Goal: Transaction & Acquisition: Purchase product/service

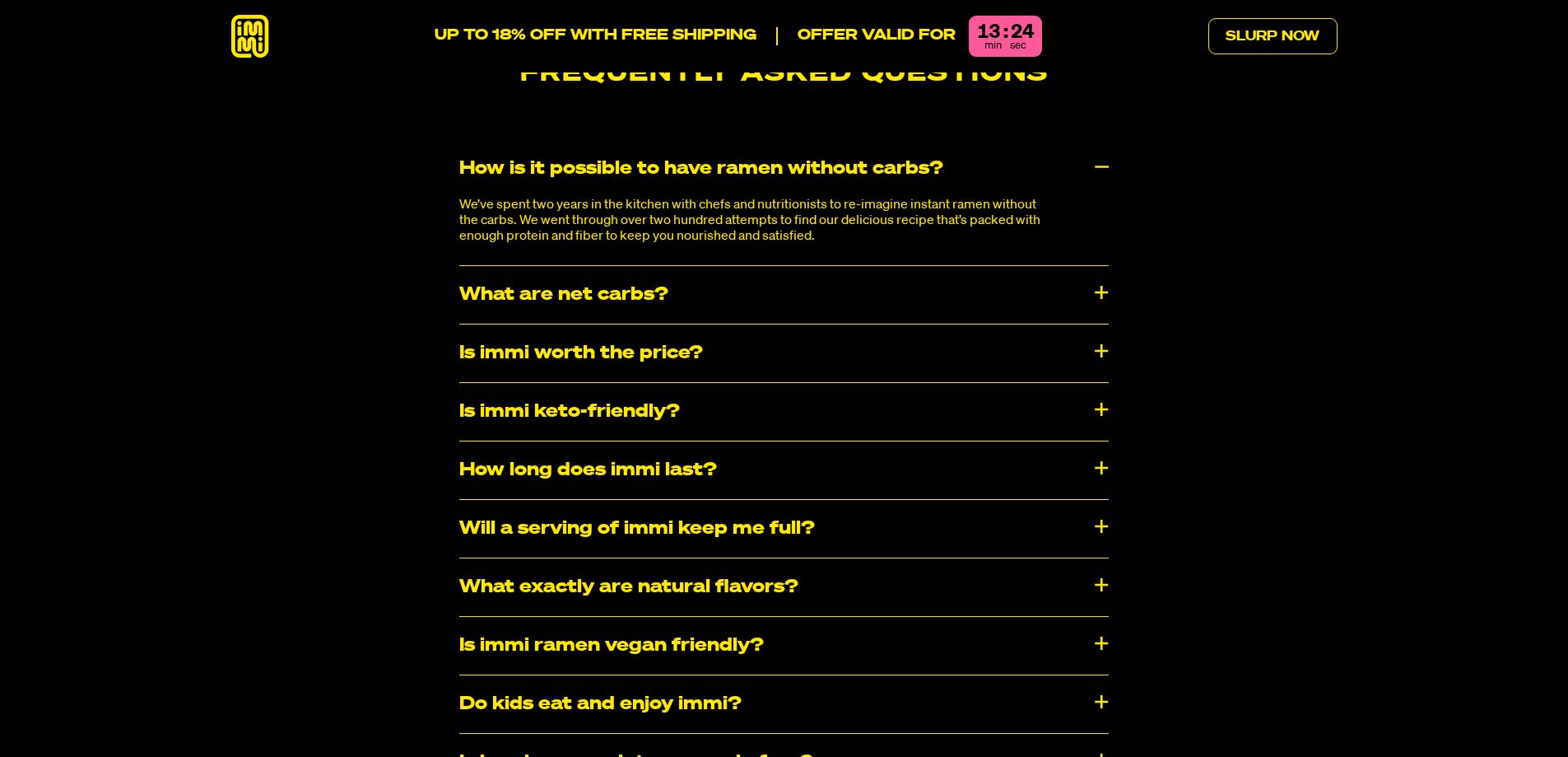
scroll to position [8563, 0]
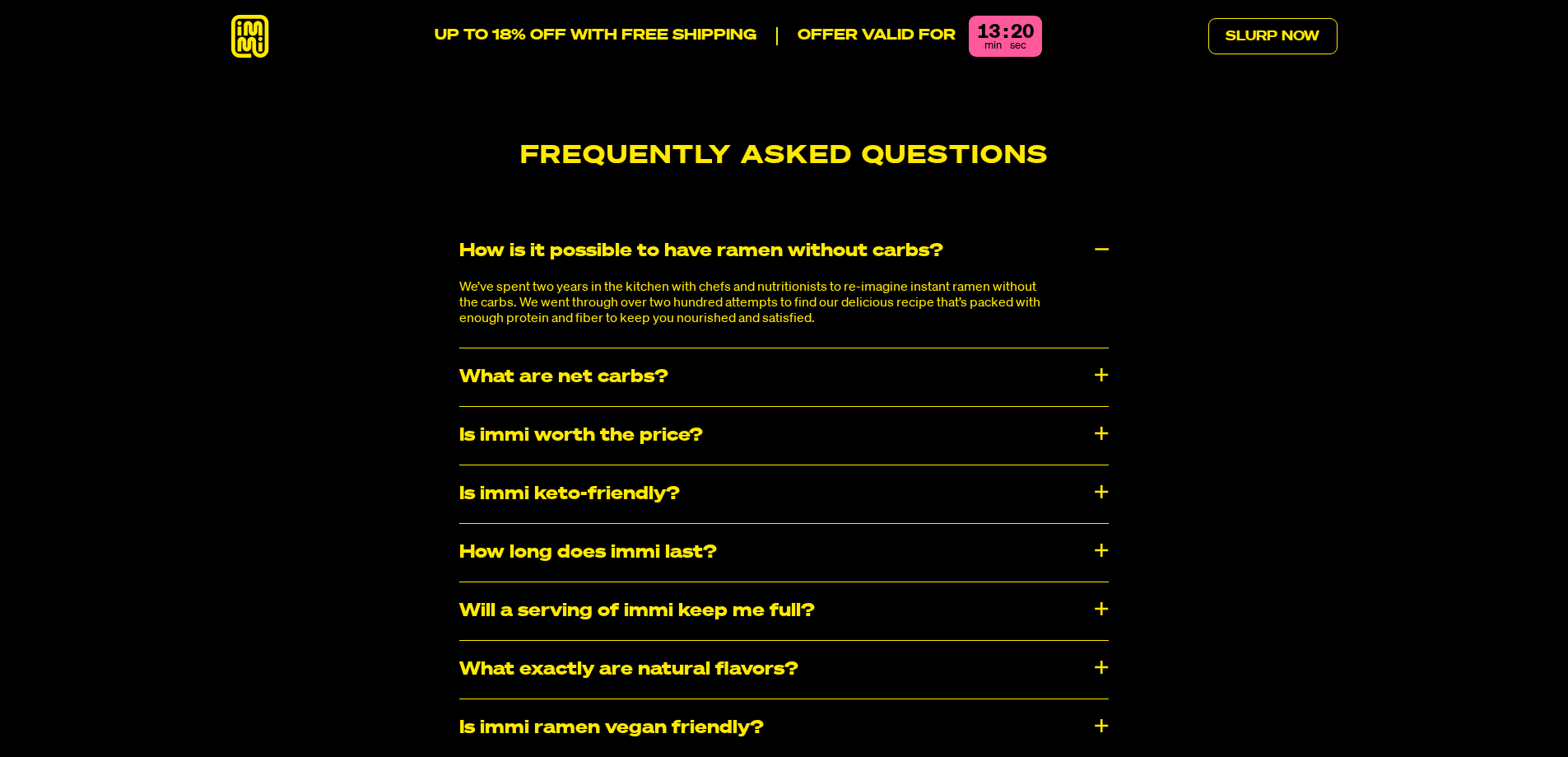
click at [1097, 407] on div "Is immi worth the price?" at bounding box center [783, 435] width 649 height 58
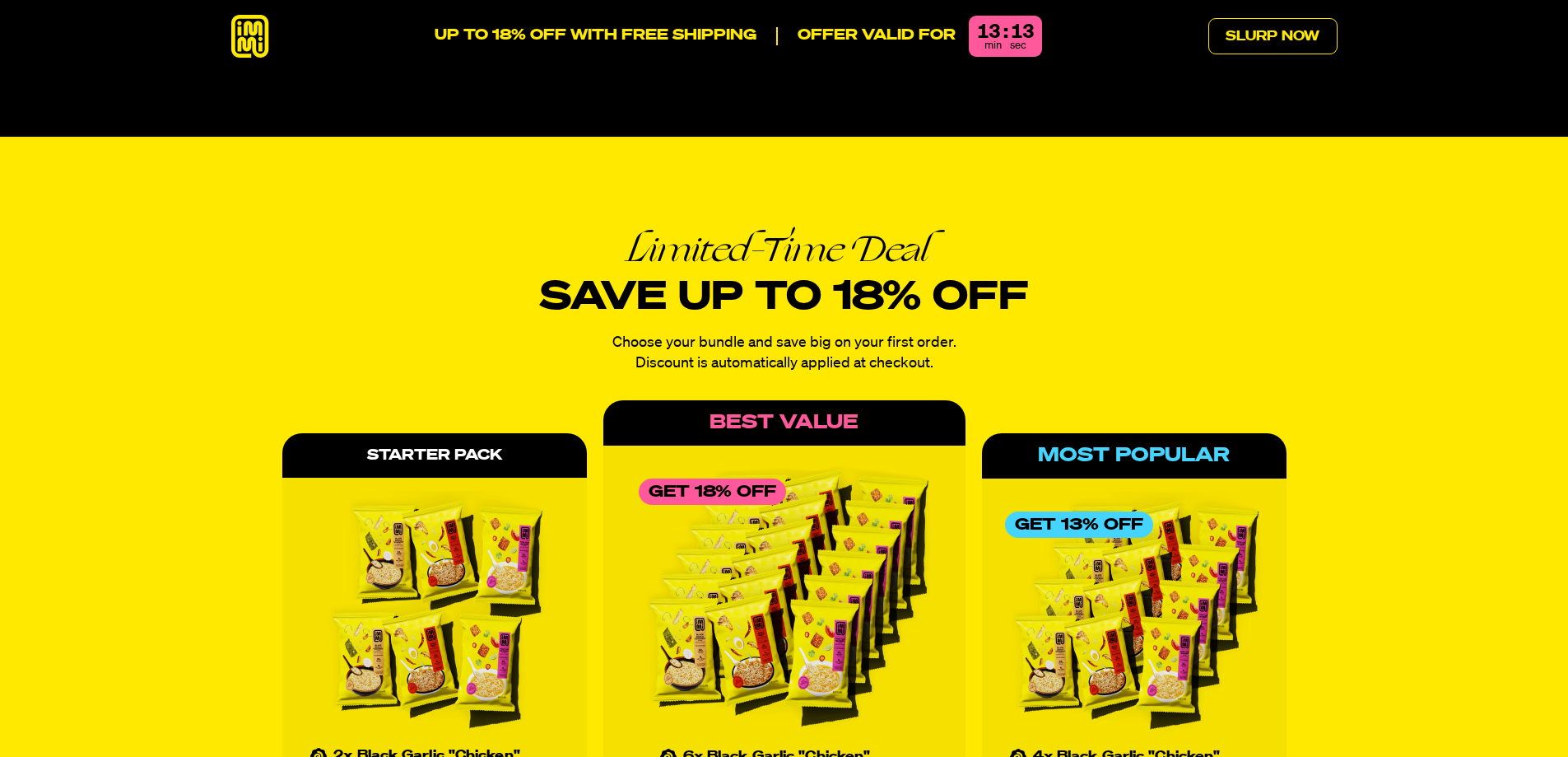
scroll to position [7164, 0]
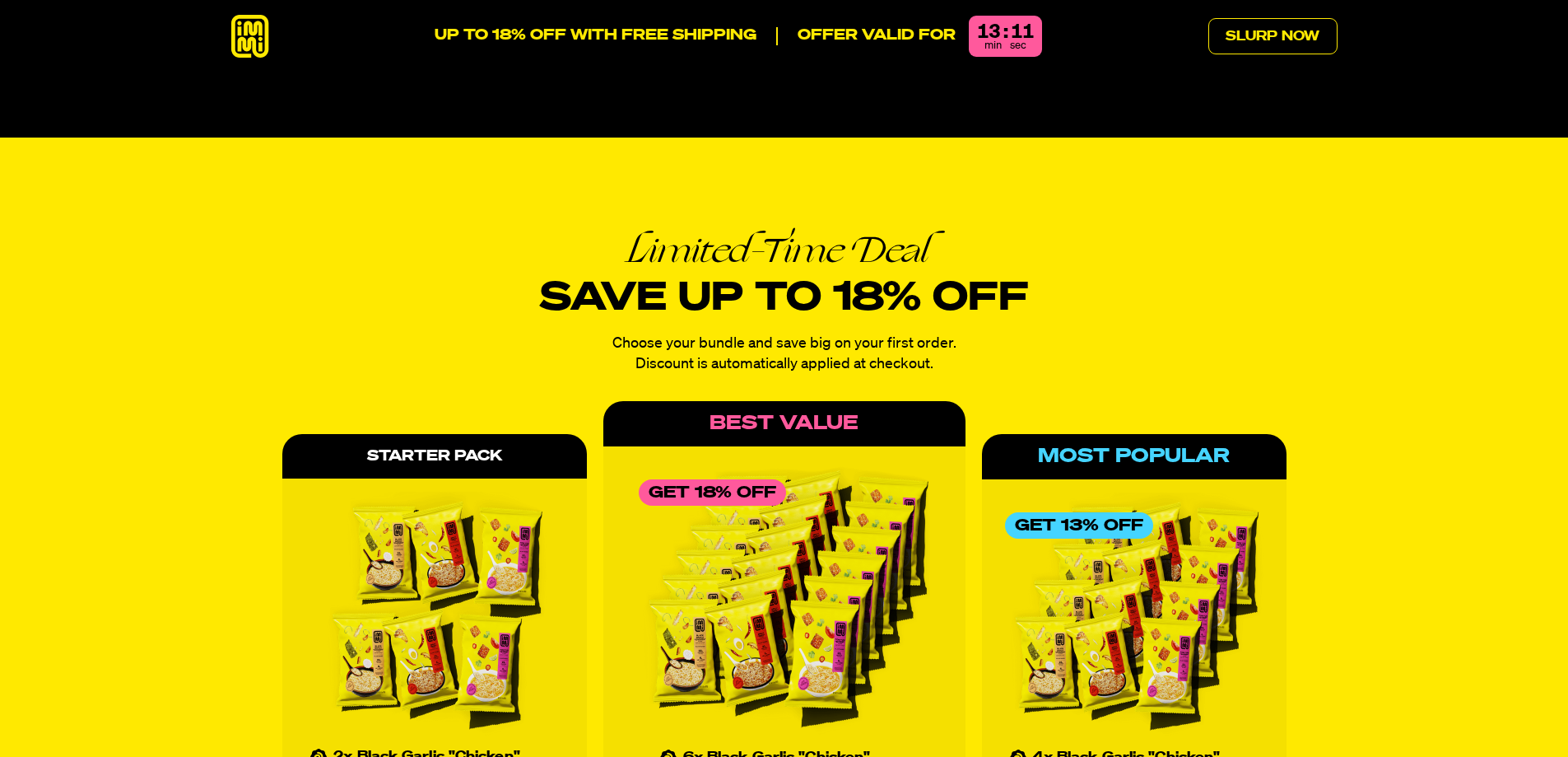
click at [452, 502] on img at bounding box center [434, 615] width 259 height 247
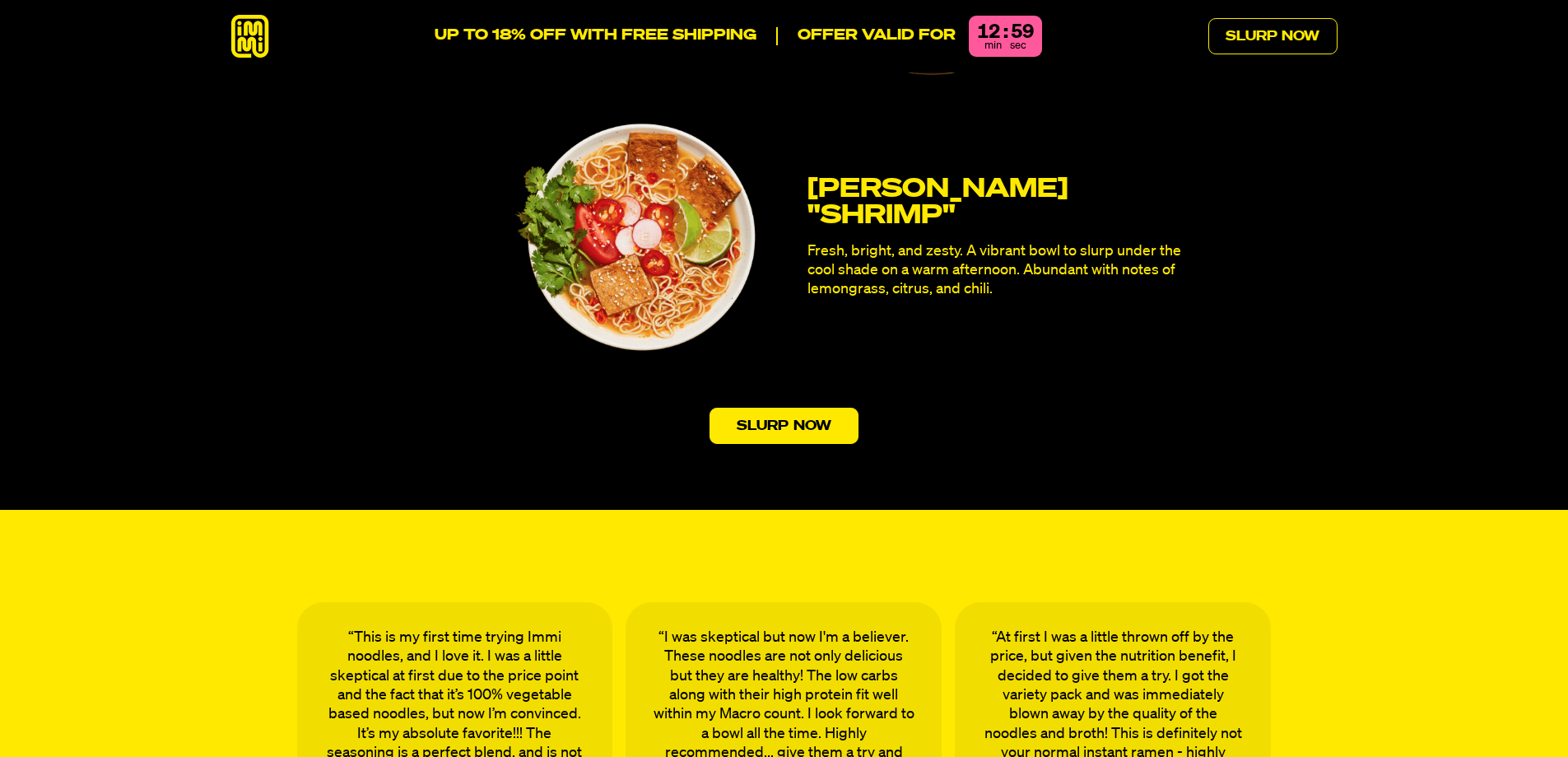
scroll to position [4775, 0]
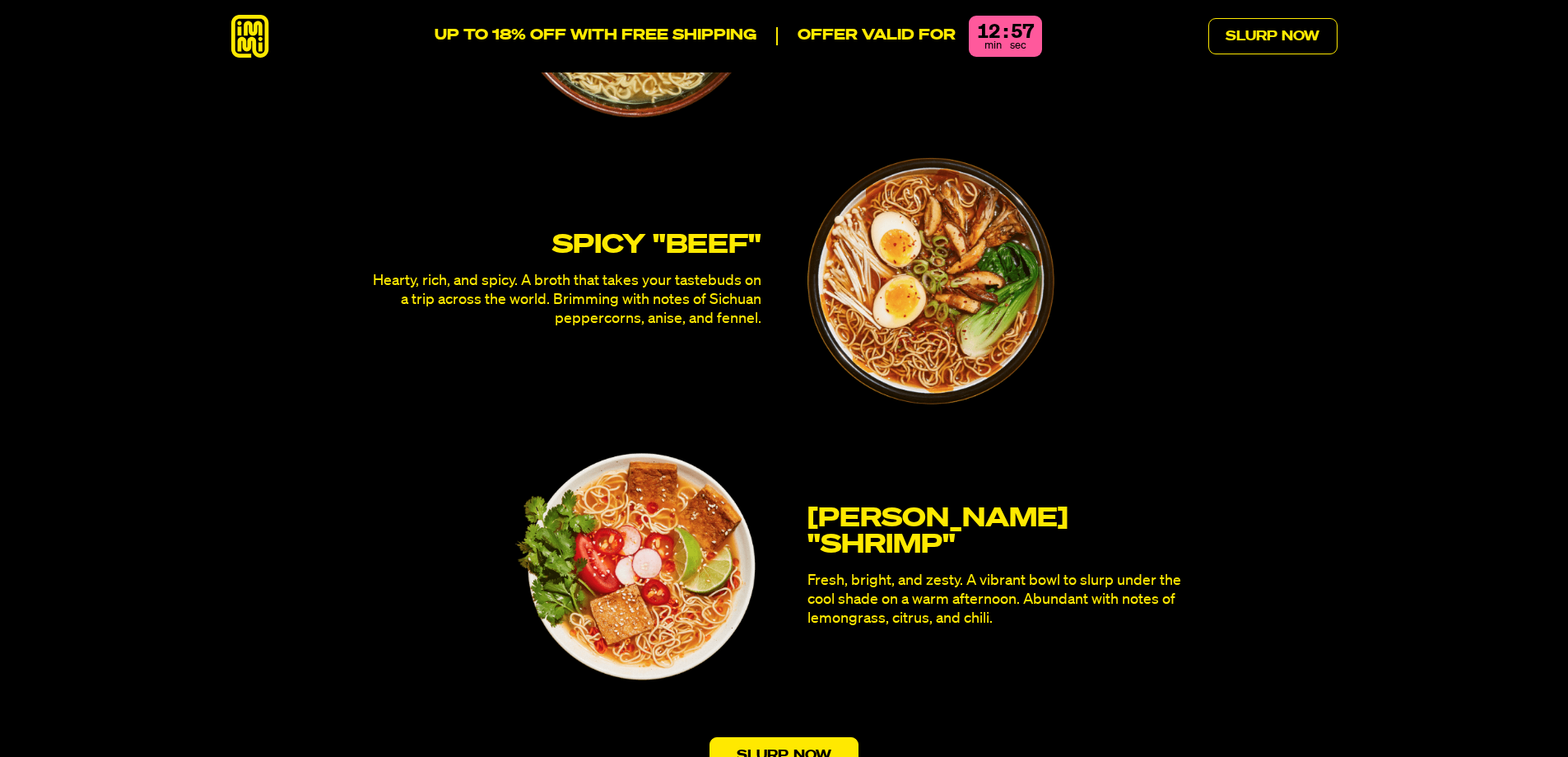
drag, startPoint x: 630, startPoint y: 533, endPoint x: 682, endPoint y: 517, distance: 54.4
click at [632, 533] on img at bounding box center [637, 567] width 246 height 247
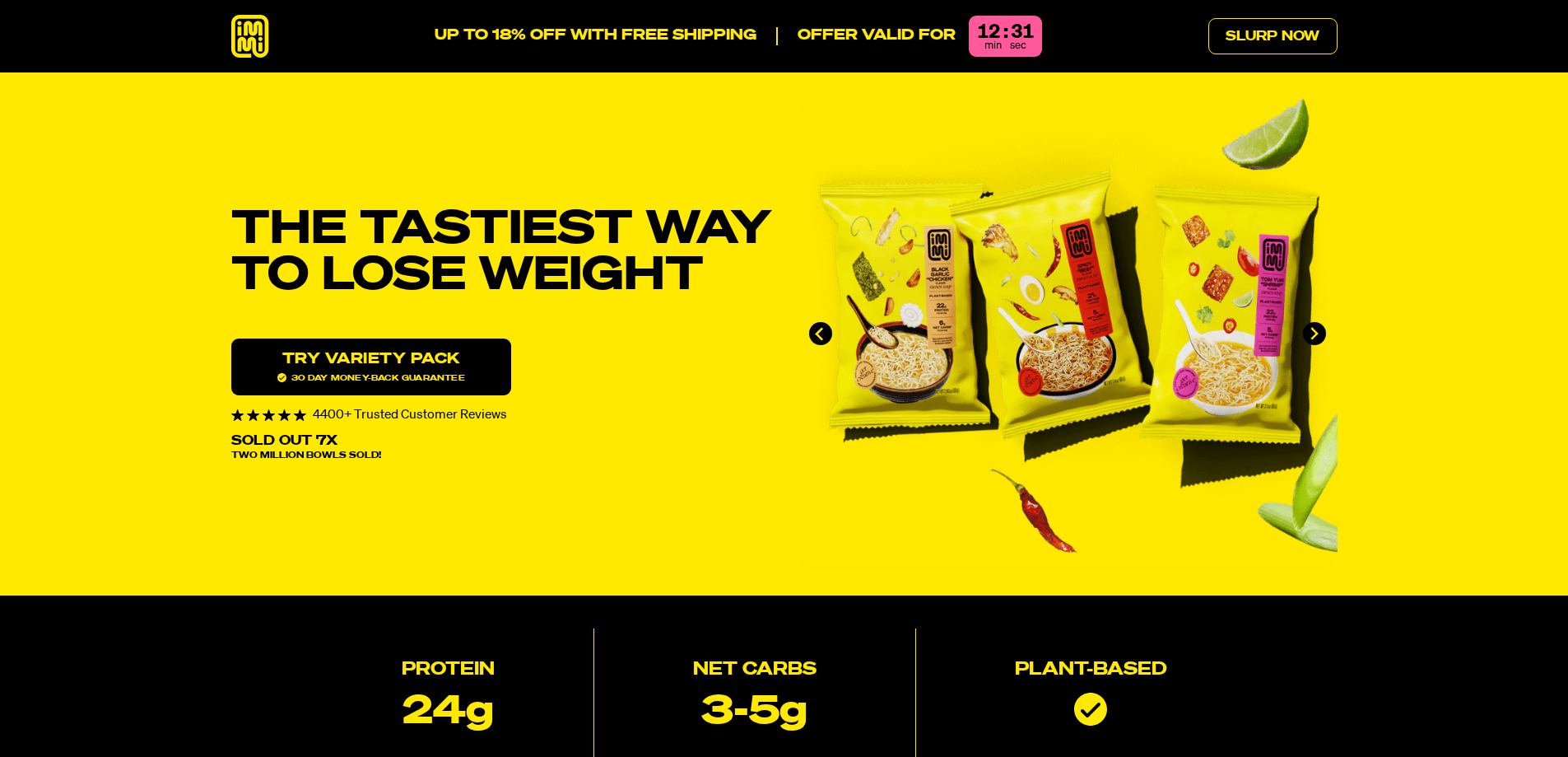
scroll to position [0, 0]
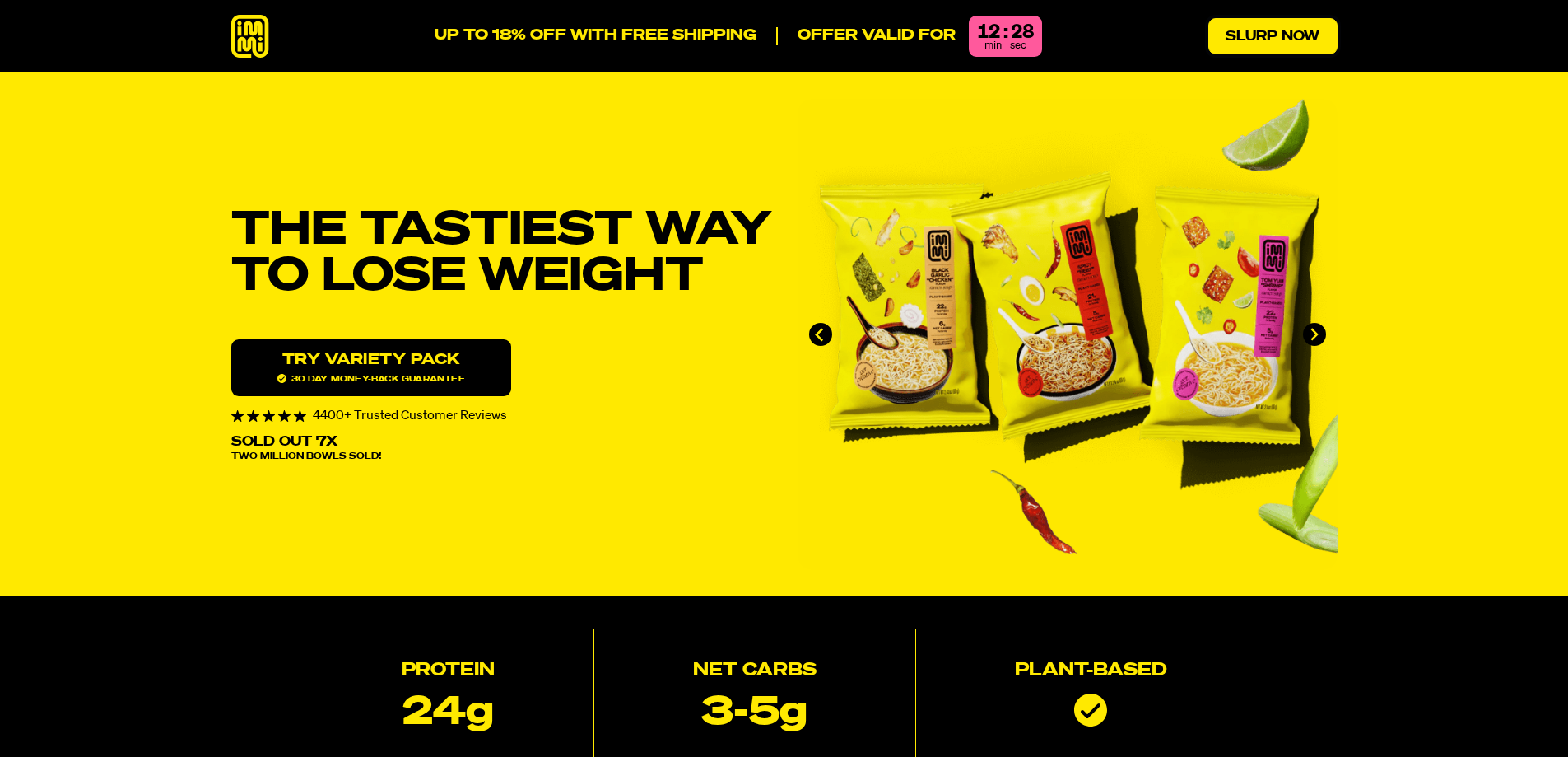
click at [1308, 34] on link "Slurp Now" at bounding box center [1272, 36] width 129 height 36
click at [444, 376] on span "30 day money-back guarantee" at bounding box center [372, 378] width 188 height 9
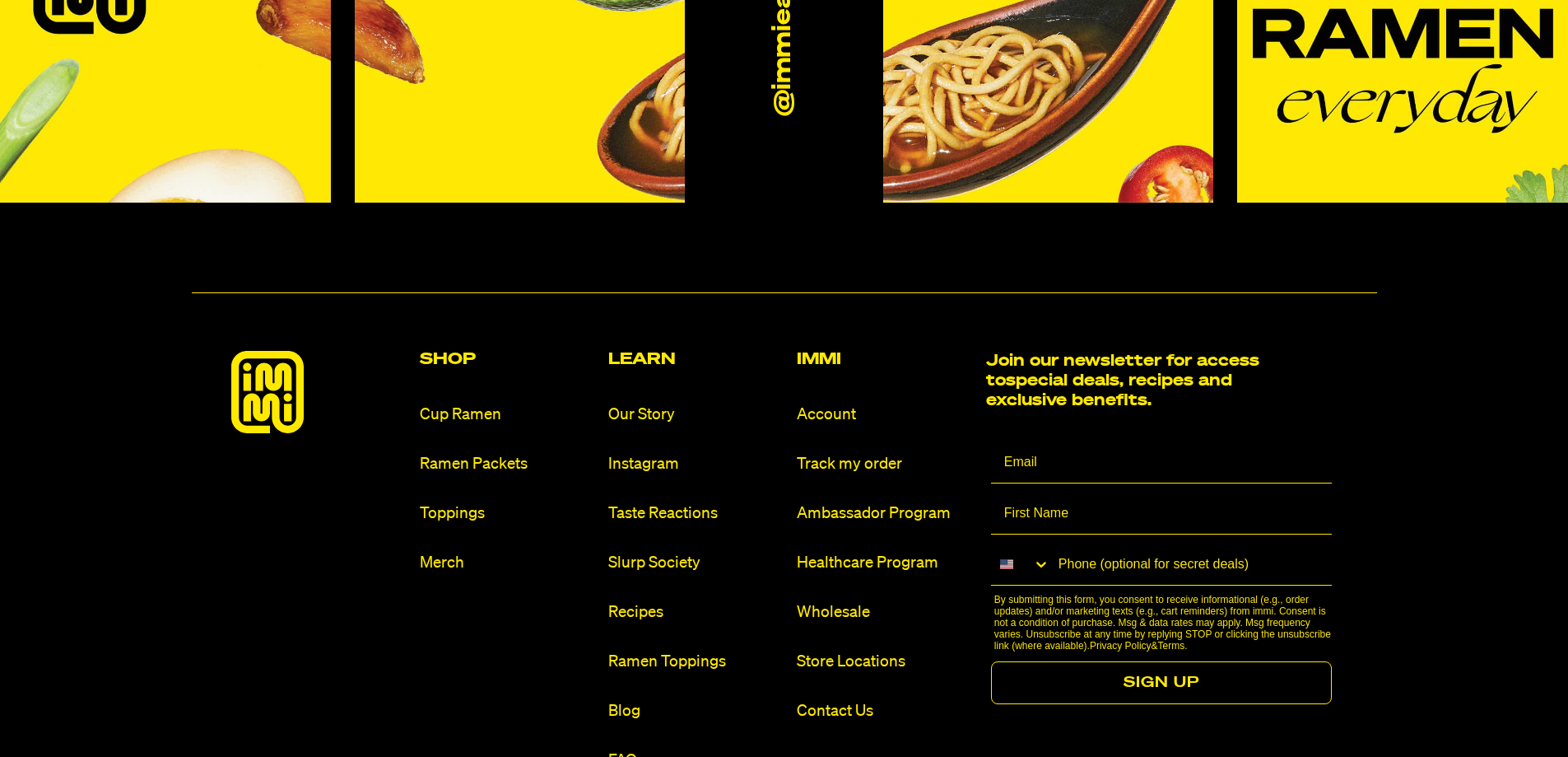
scroll to position [9961, 0]
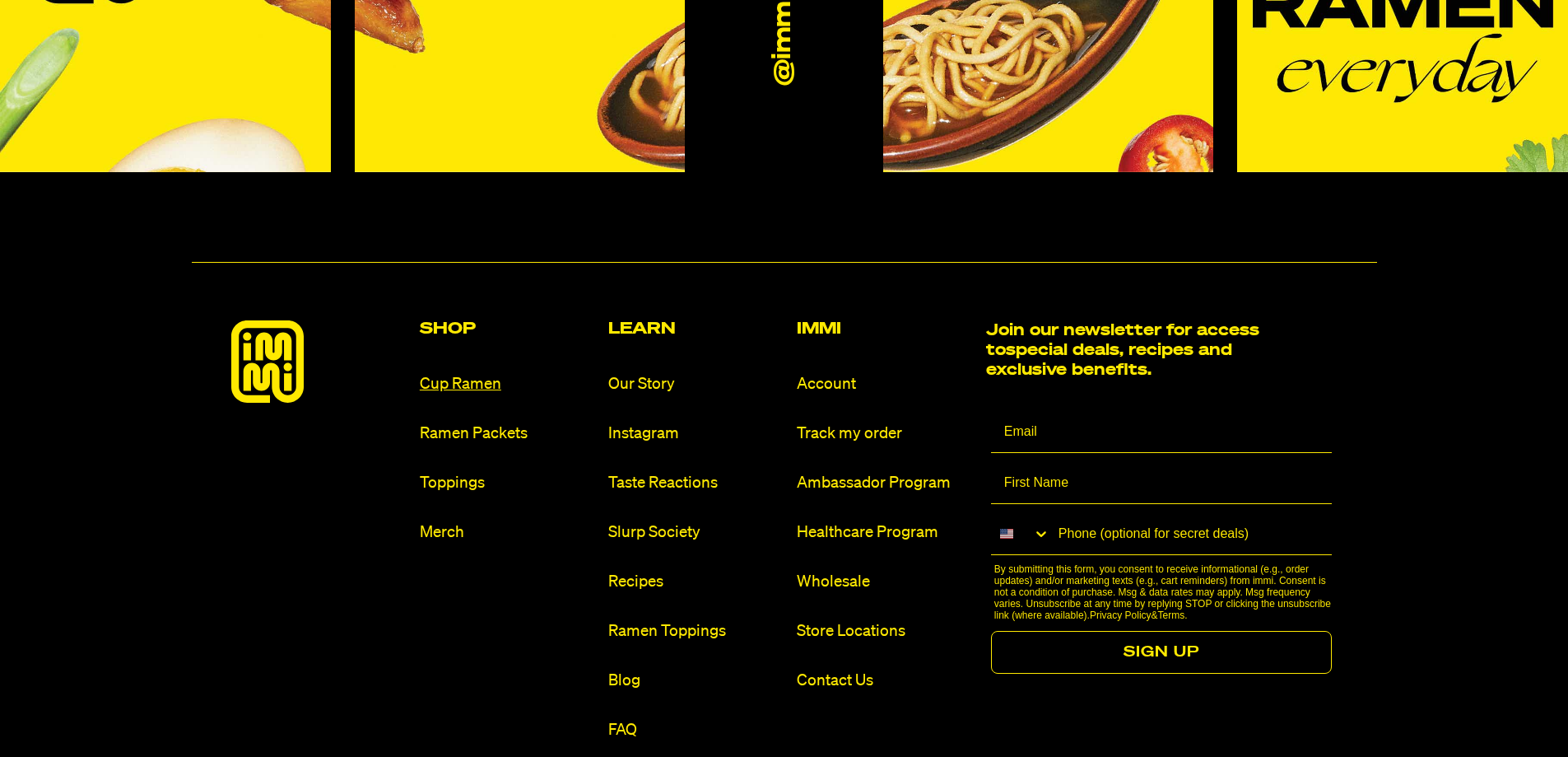
click at [454, 373] on link "Cup Ramen" at bounding box center [507, 383] width 175 height 22
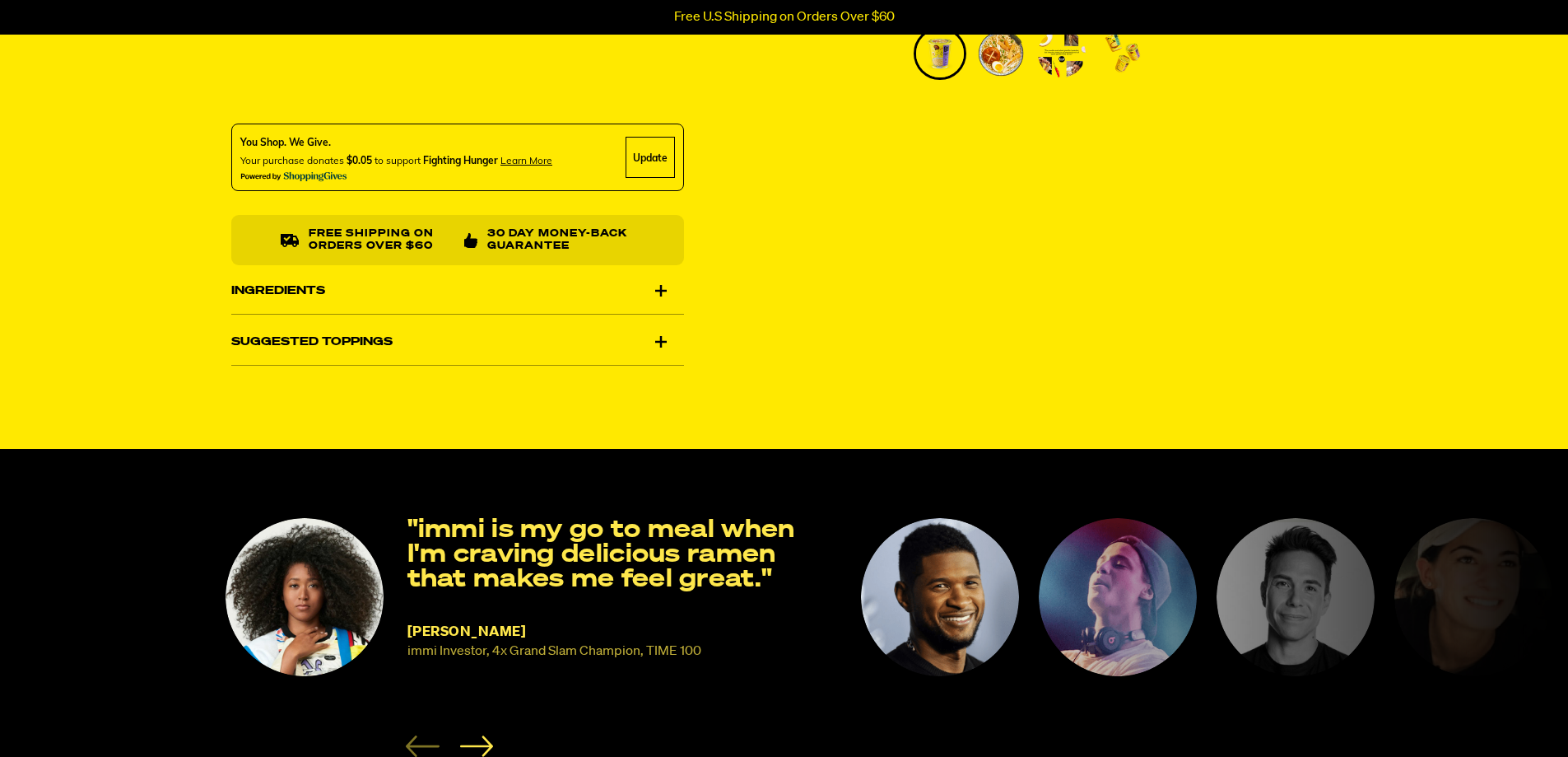
scroll to position [658, 0]
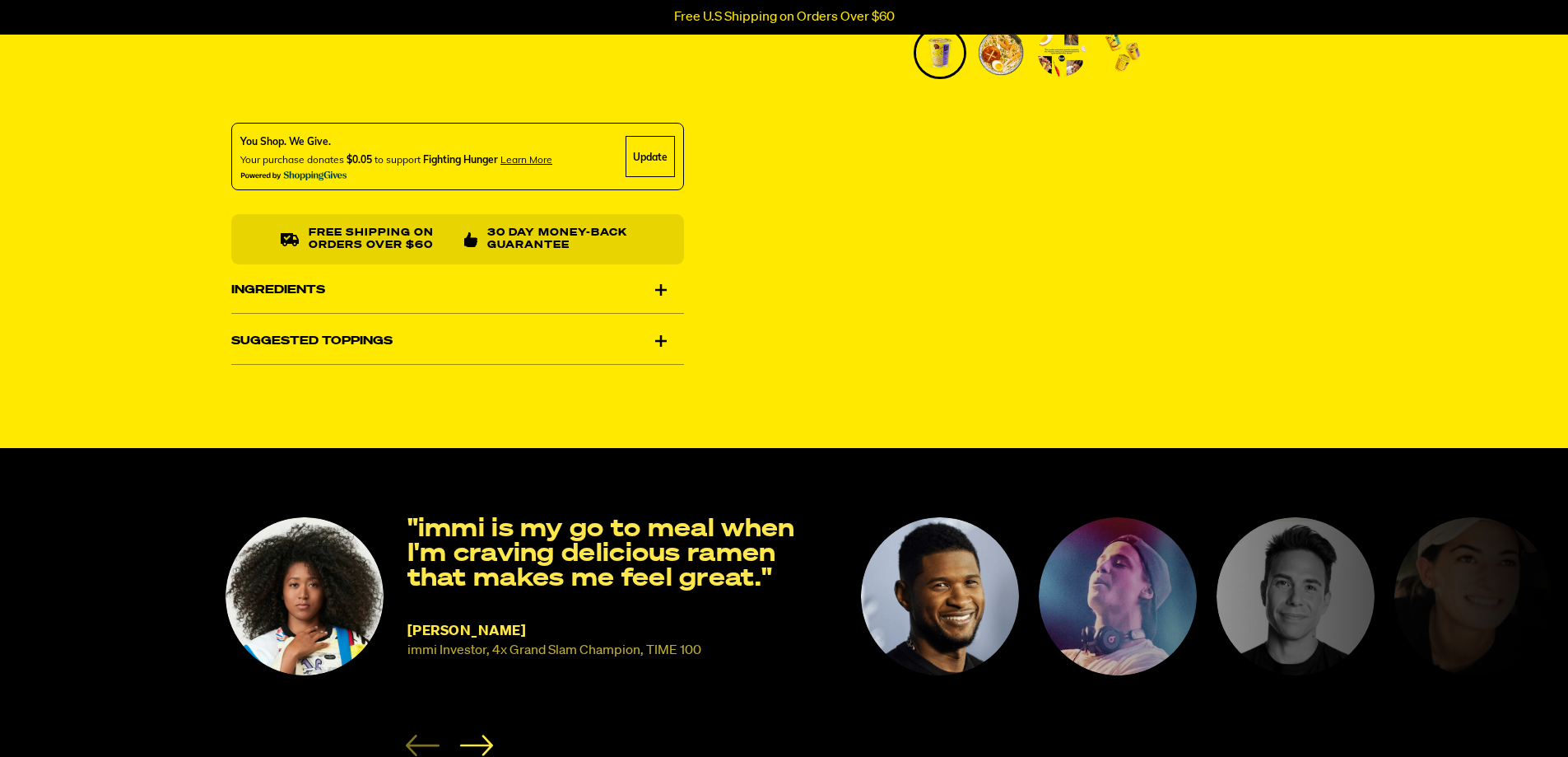
click at [656, 336] on div "Suggested Toppings" at bounding box center [457, 341] width 452 height 46
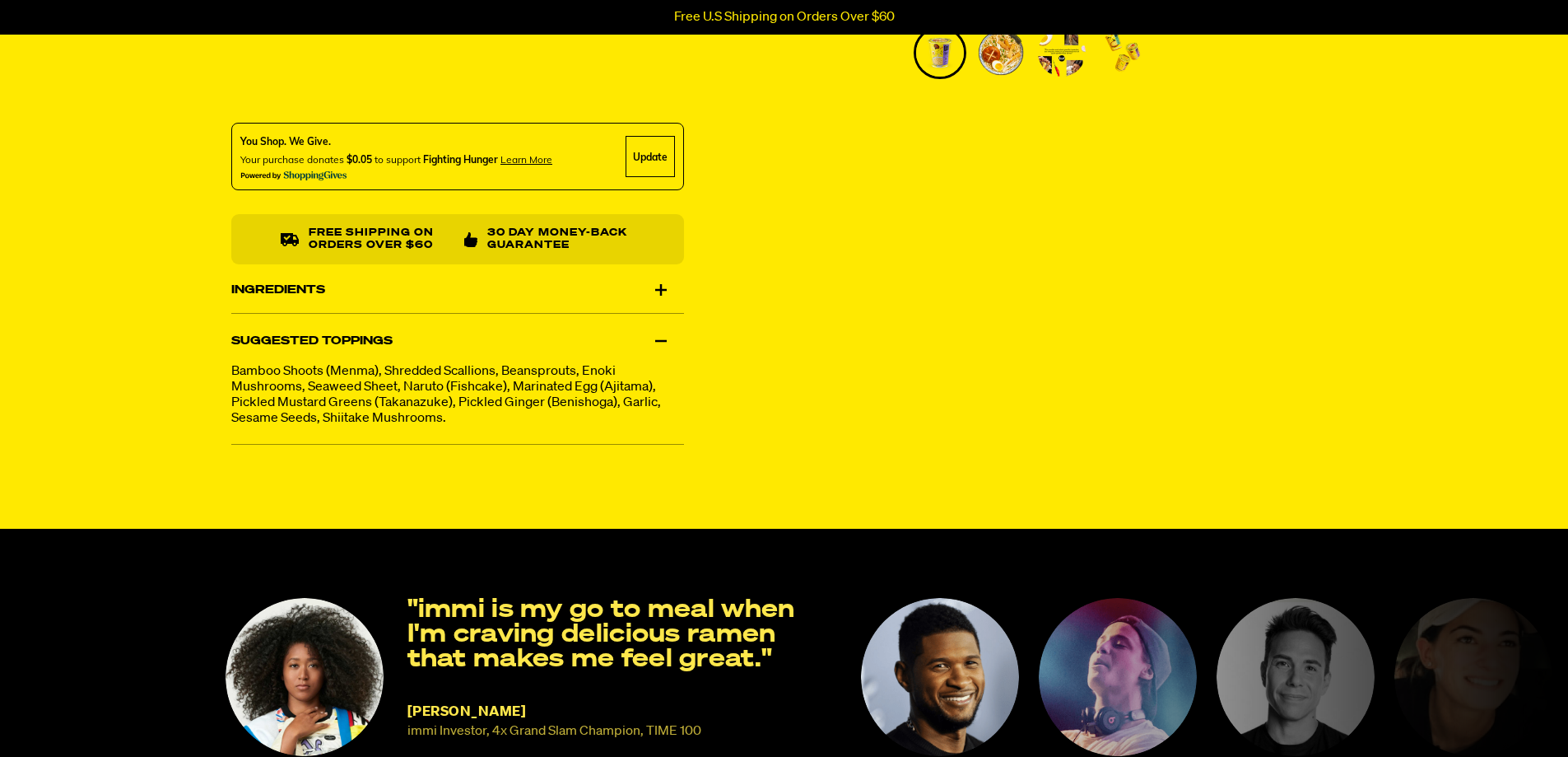
click at [656, 336] on div "Suggested Toppings" at bounding box center [457, 341] width 452 height 46
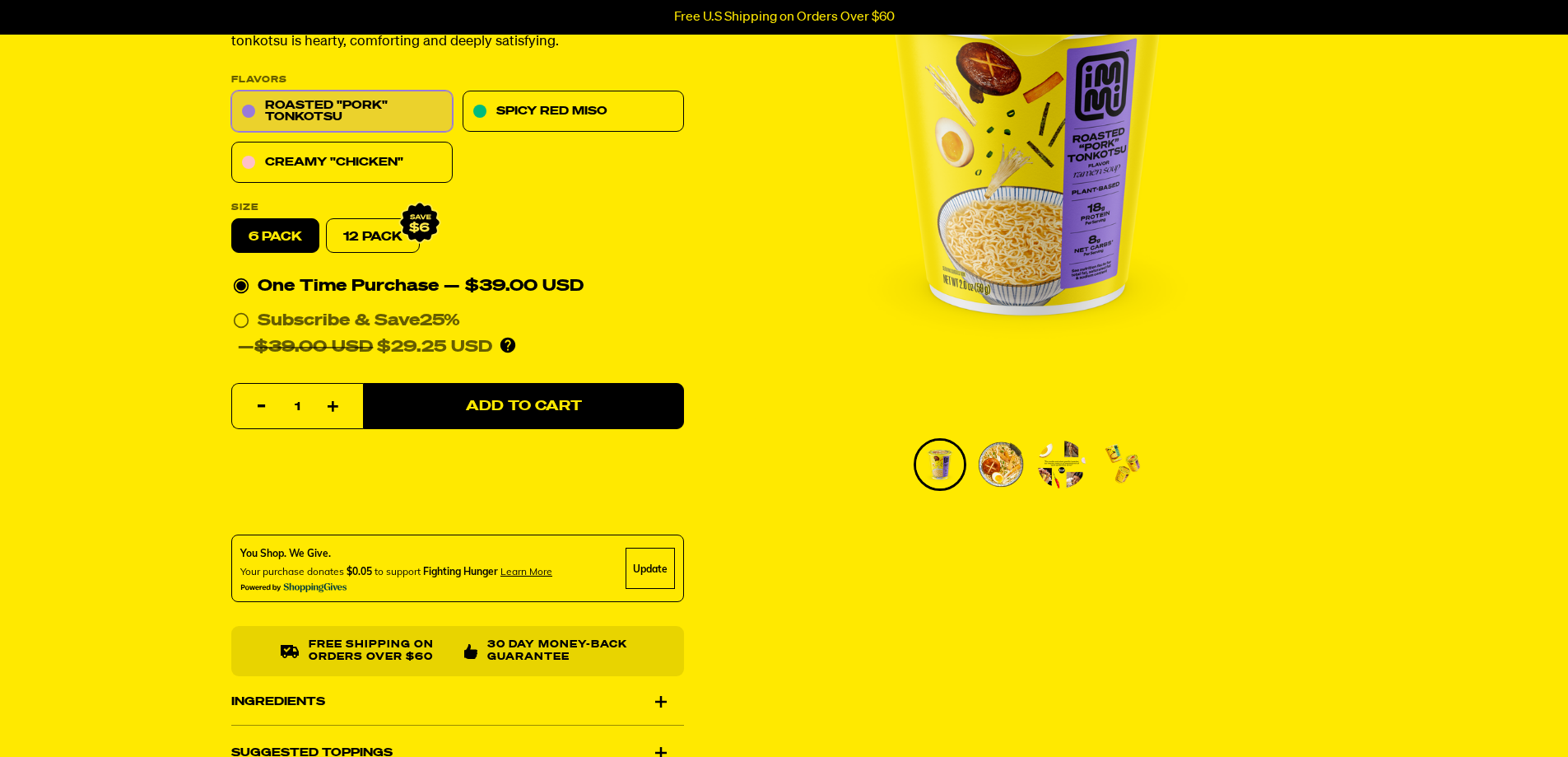
scroll to position [0, 0]
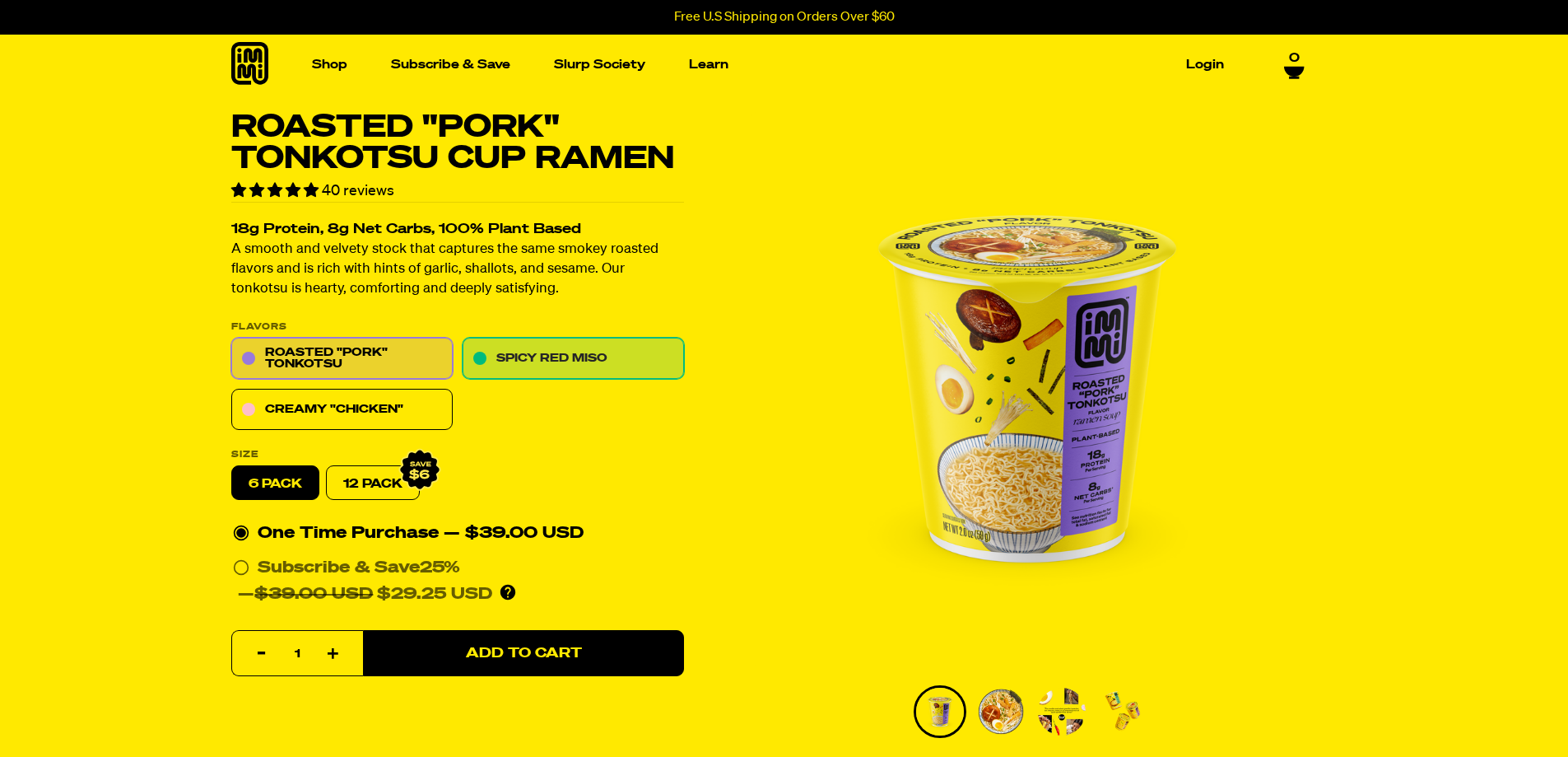
click at [617, 366] on link "Spicy Red Miso" at bounding box center [573, 359] width 221 height 41
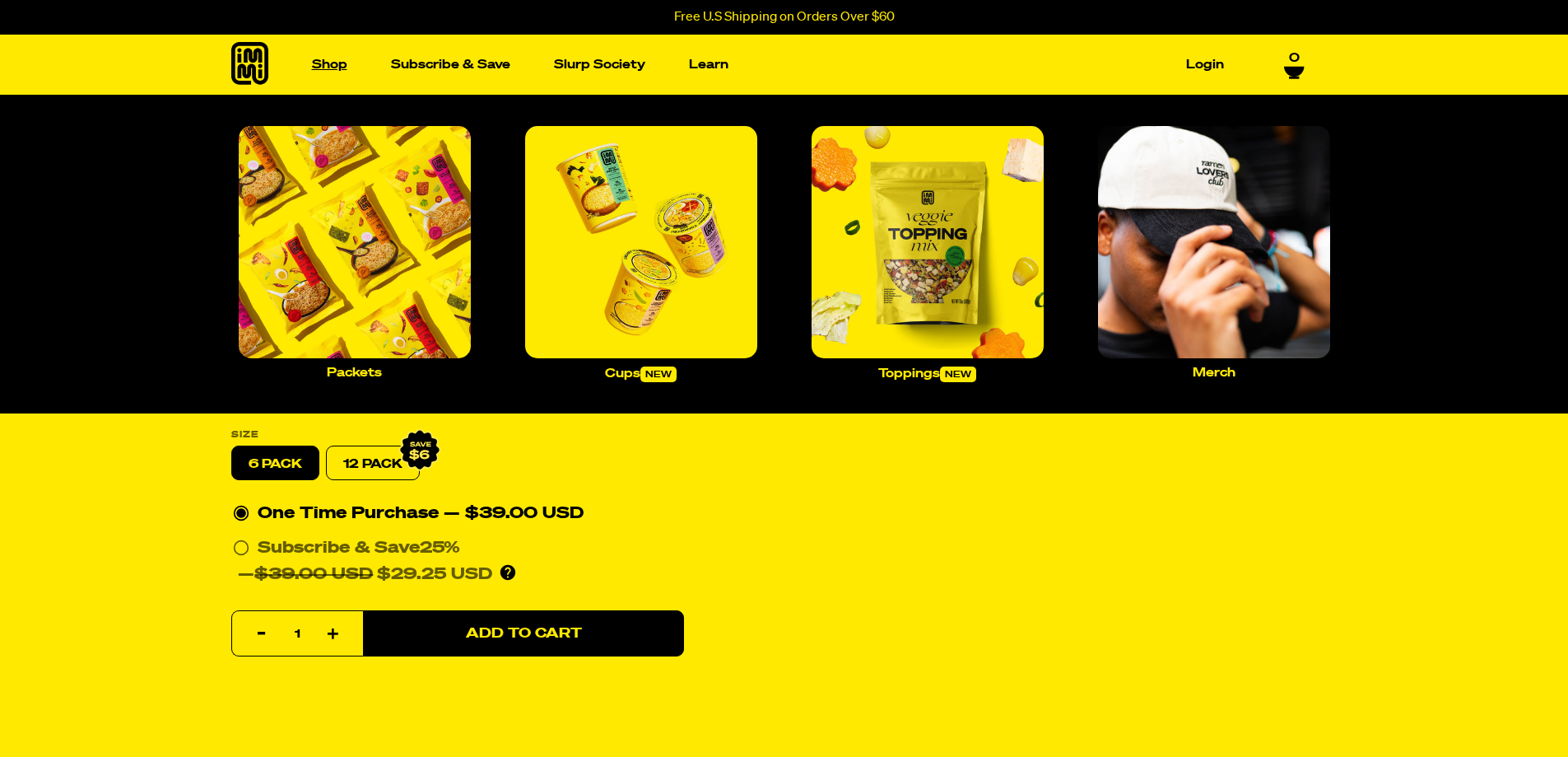
click at [327, 63] on link "Shop" at bounding box center [329, 65] width 48 height 26
click at [914, 265] on img "Main navigation" at bounding box center [927, 242] width 232 height 232
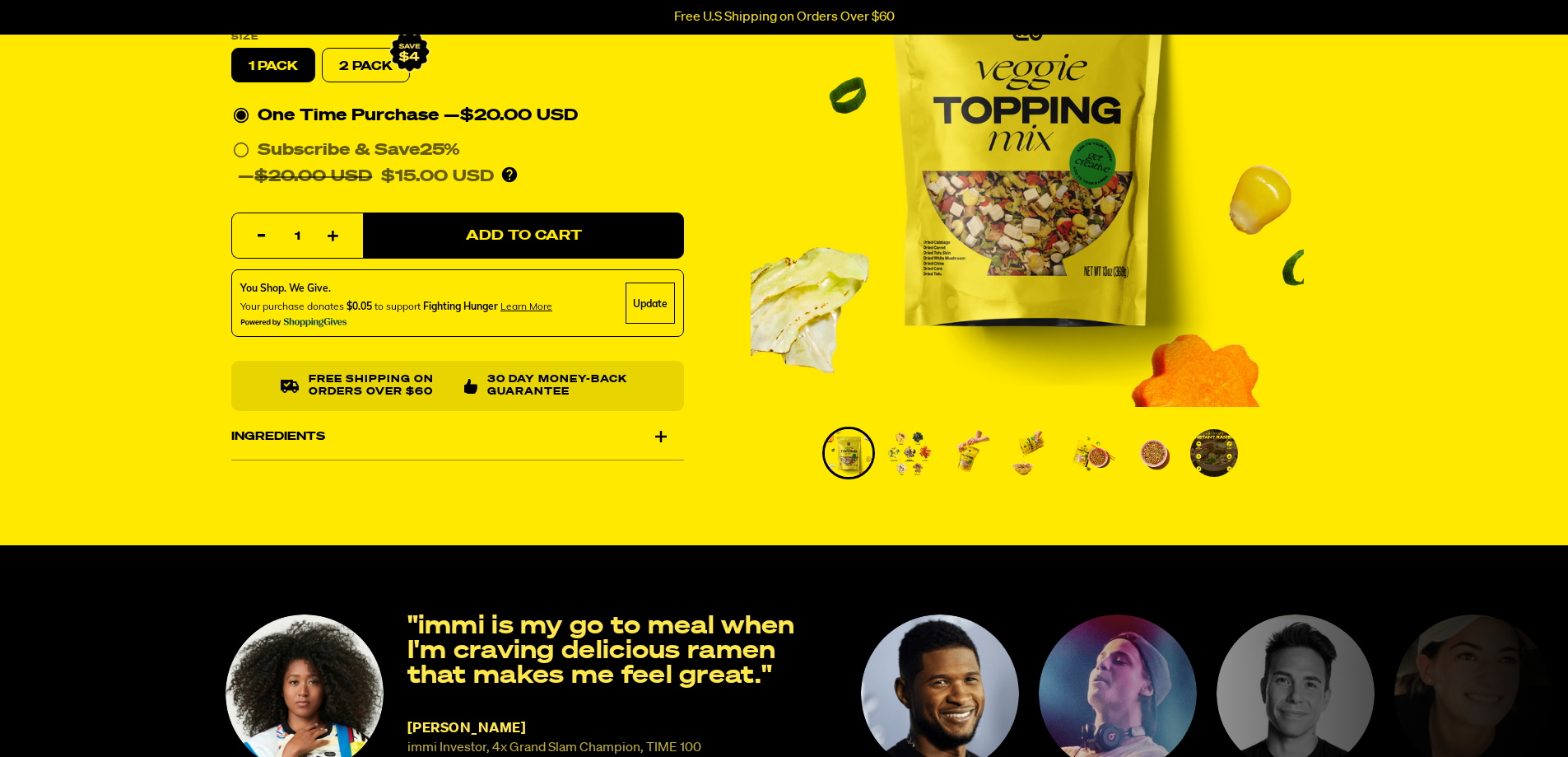
scroll to position [247, 0]
